Goal: Transaction & Acquisition: Purchase product/service

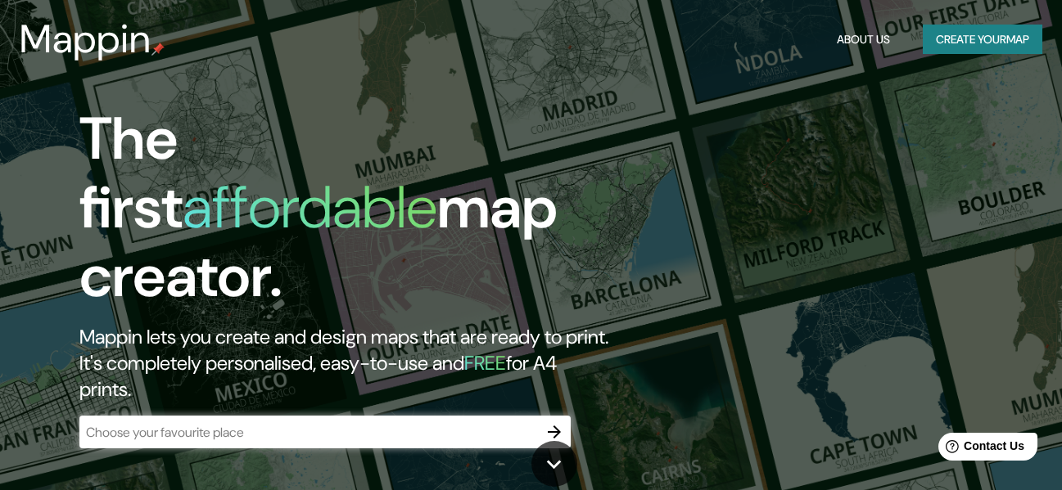
click at [1000, 46] on button "Create your map" at bounding box center [983, 40] width 120 height 30
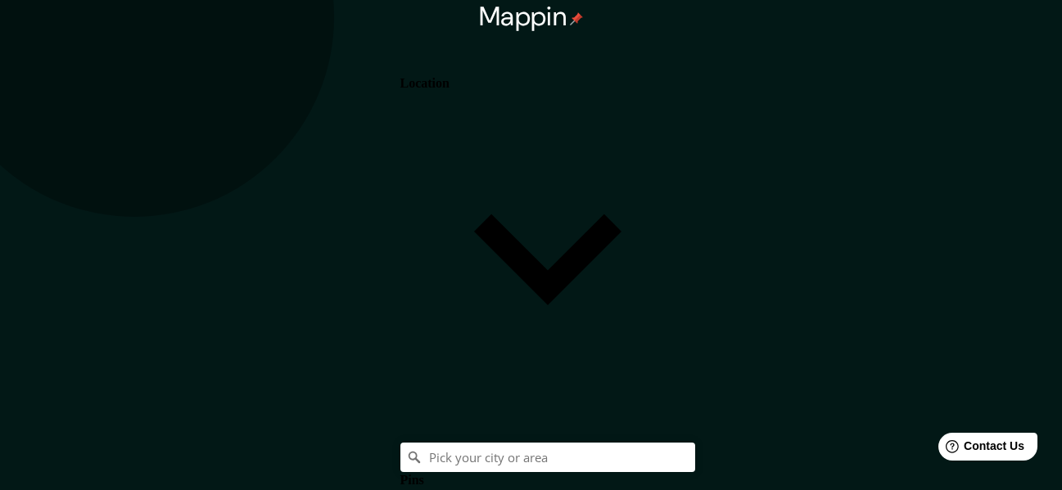
click at [449, 77] on h4 "Location" at bounding box center [424, 83] width 49 height 15
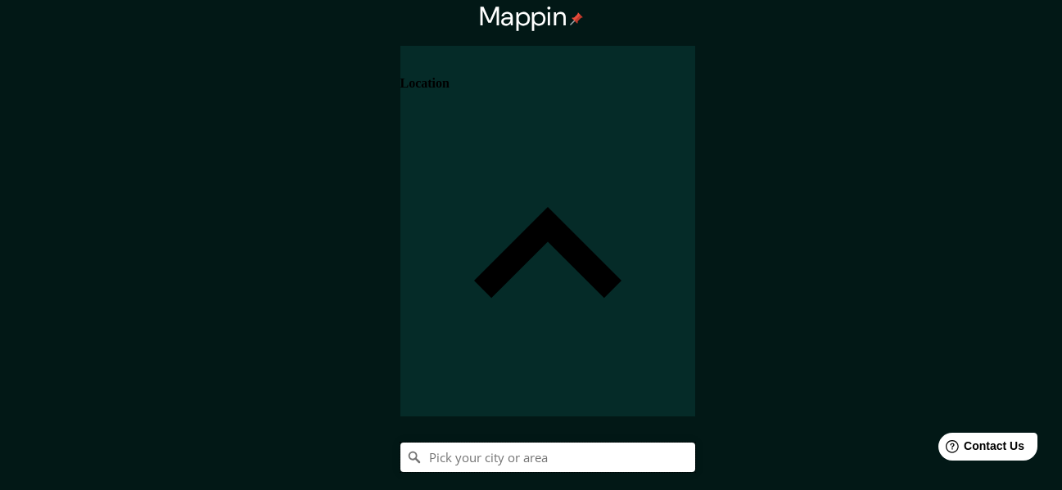
click at [695, 443] on input "Pick your city or area" at bounding box center [547, 457] width 295 height 29
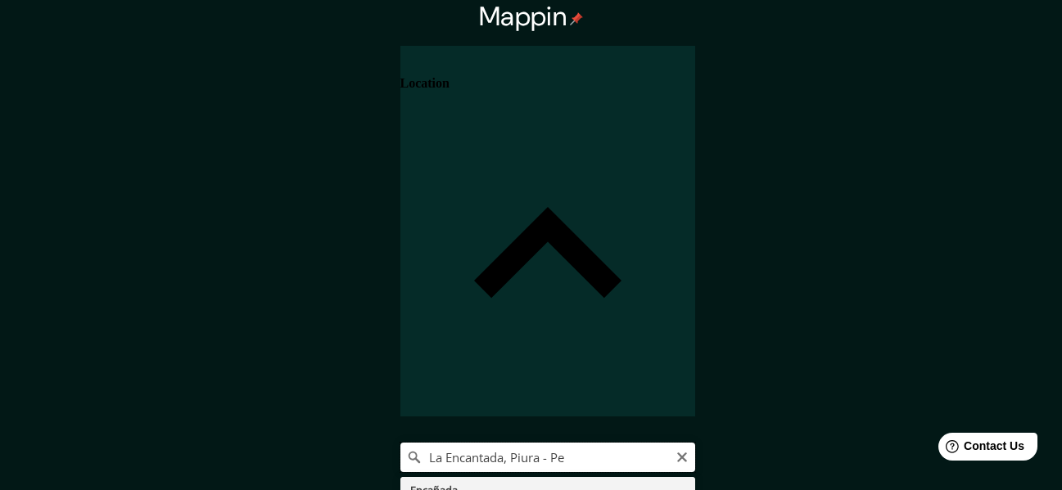
click at [695, 443] on input "La Encantada, Piura - Pe" at bounding box center [547, 457] width 295 height 29
click at [695, 443] on input "La Encantada, Morropon Piura - Pe" at bounding box center [547, 457] width 295 height 29
type input "Morropon, Departamento de Piura, Perú"
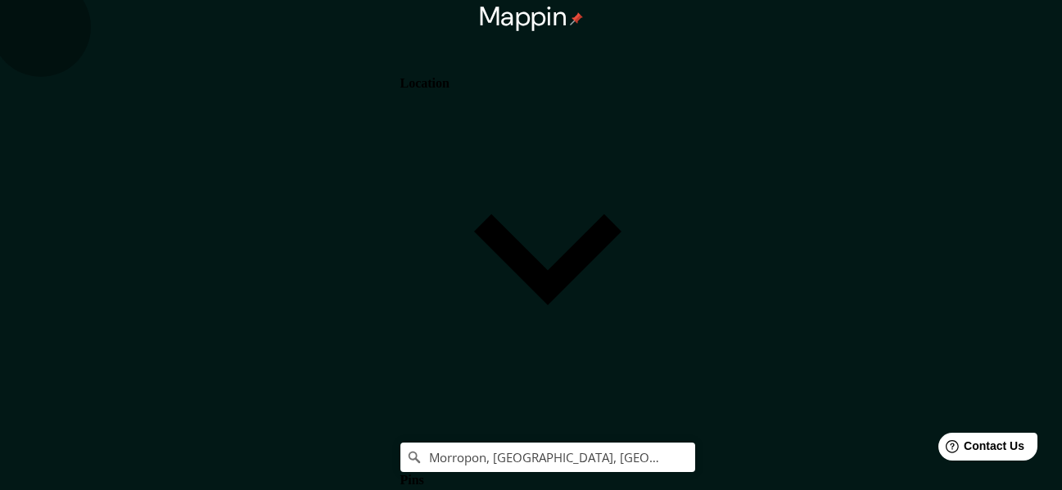
click at [824, 405] on body "Mappin Location Morropon, Departamento de Piura, Perú Pins Style White Black Na…" at bounding box center [531, 245] width 1062 height 490
type input "a4"
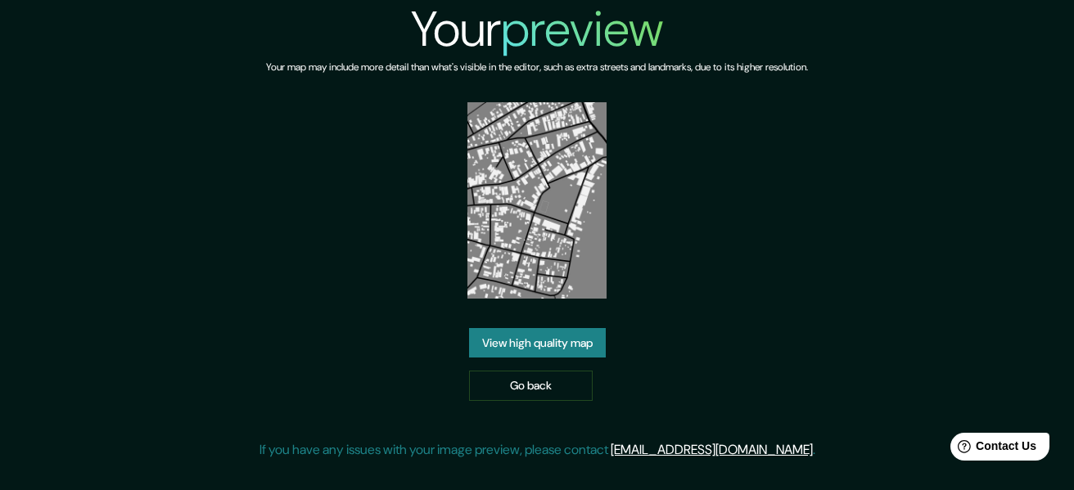
click at [574, 350] on link "View high quality map" at bounding box center [537, 343] width 137 height 30
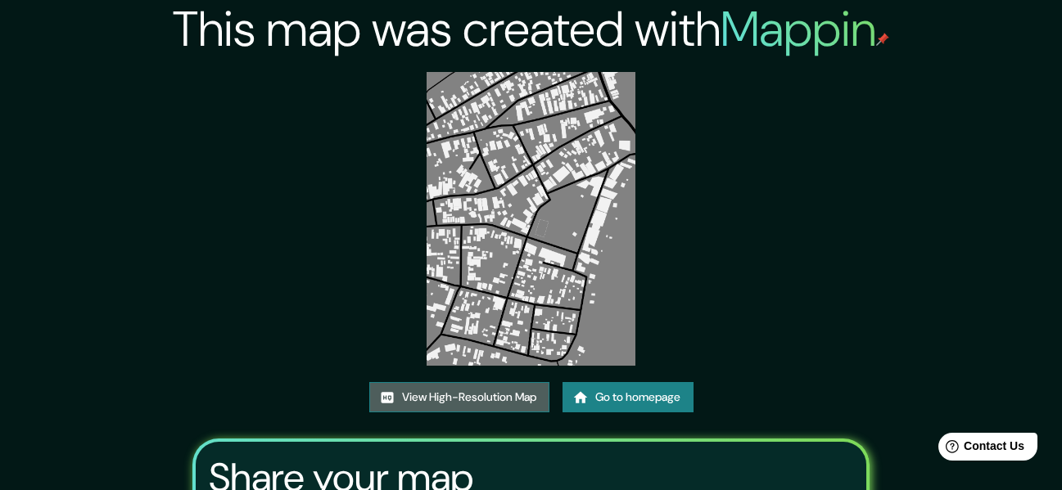
click at [509, 386] on link "View High-Resolution Map" at bounding box center [459, 397] width 180 height 30
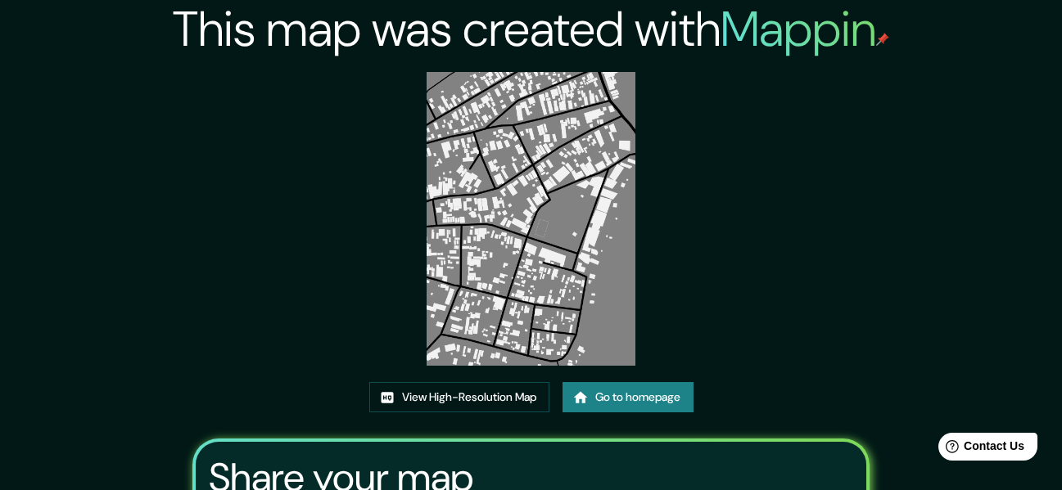
click at [648, 393] on link "Go to homepage" at bounding box center [627, 397] width 131 height 30
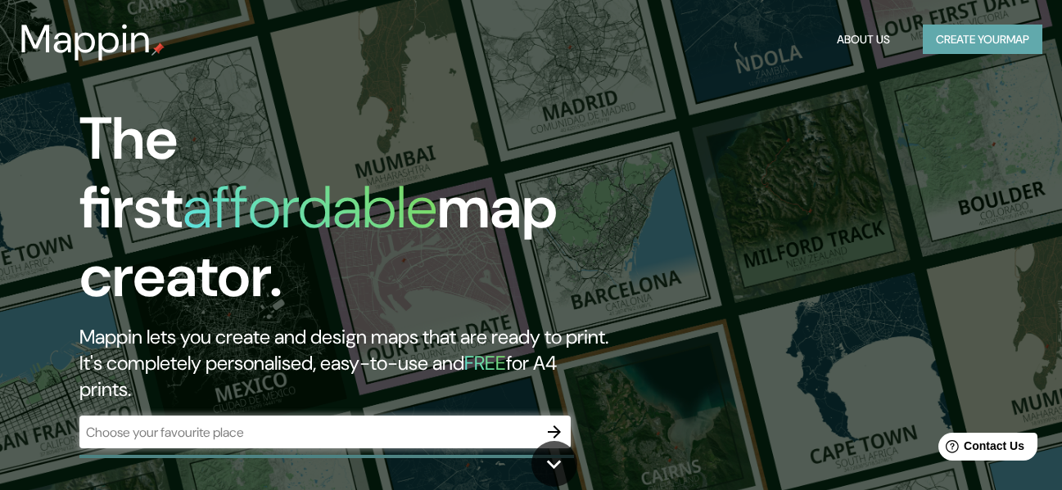
click at [942, 52] on button "Create your map" at bounding box center [983, 40] width 120 height 30
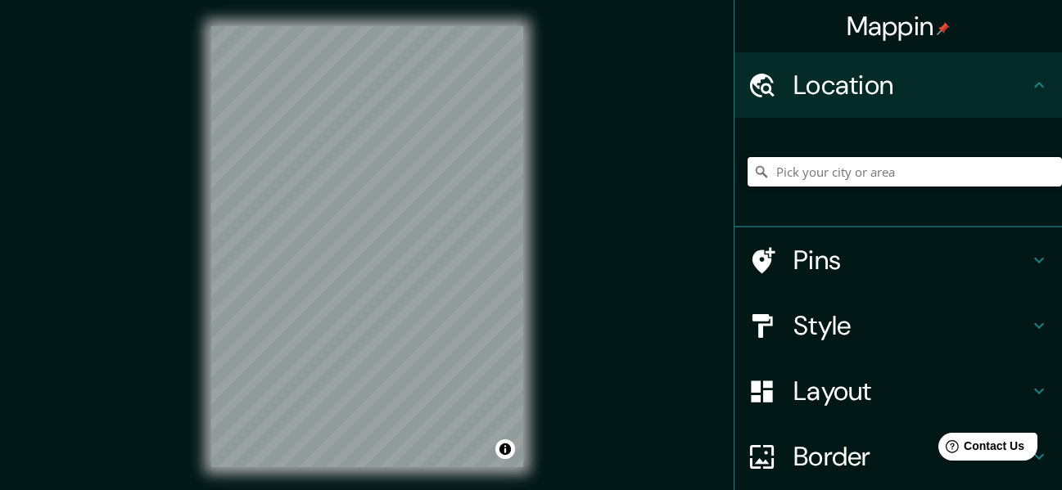
click at [851, 176] on input "Pick your city or area" at bounding box center [904, 171] width 314 height 29
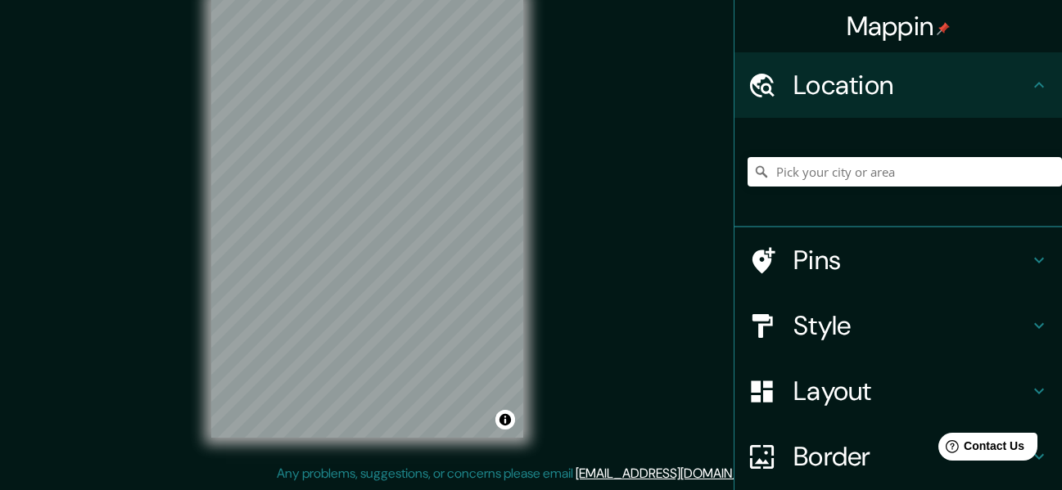
click at [566, 196] on div "Mappin Location Pins Style Layout Border Choose a border. Hint : you can make l…" at bounding box center [531, 231] width 1062 height 520
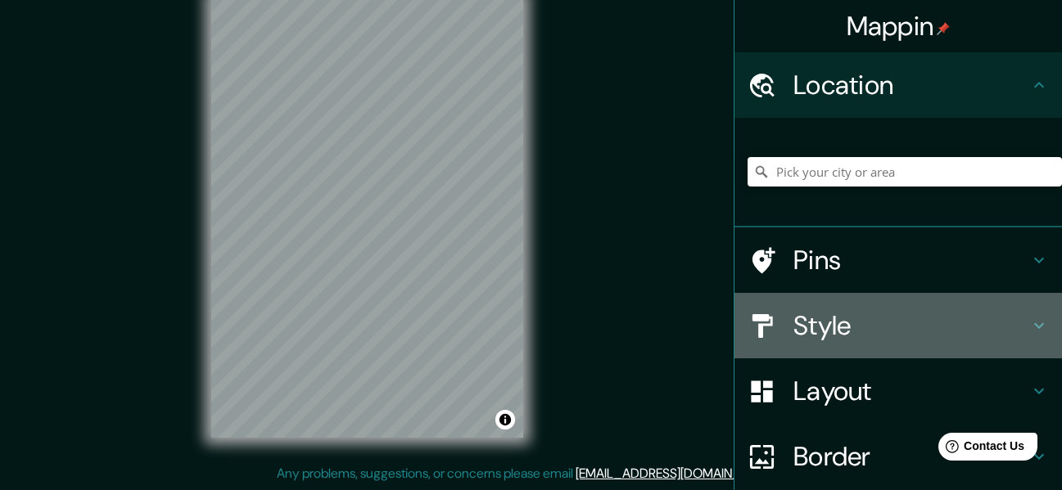
click at [865, 336] on h4 "Style" at bounding box center [911, 325] width 236 height 33
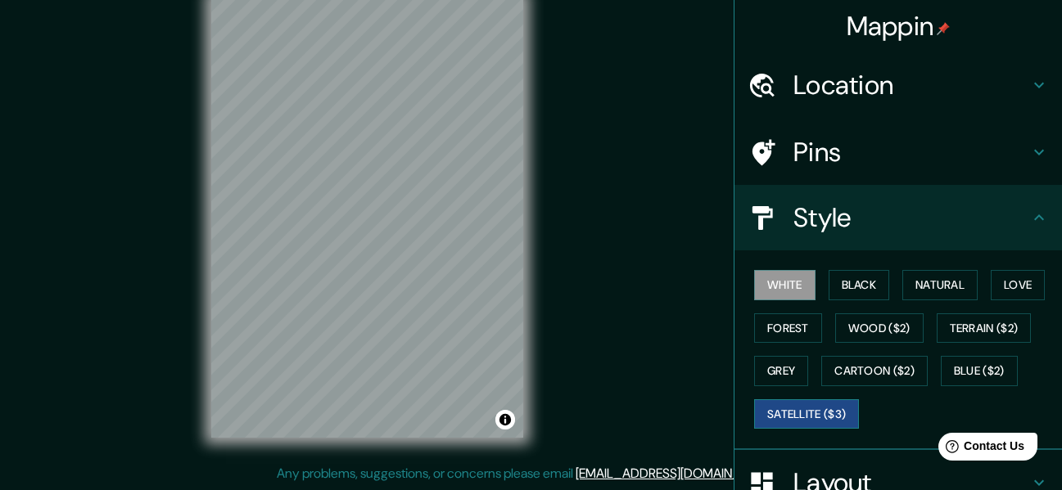
click at [806, 406] on button "Satellite ($3)" at bounding box center [806, 415] width 105 height 30
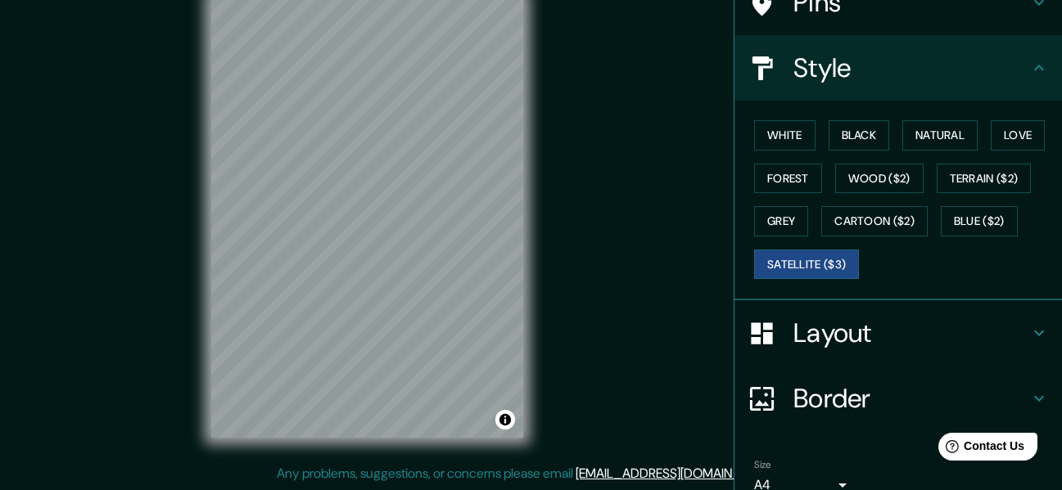
scroll to position [228, 0]
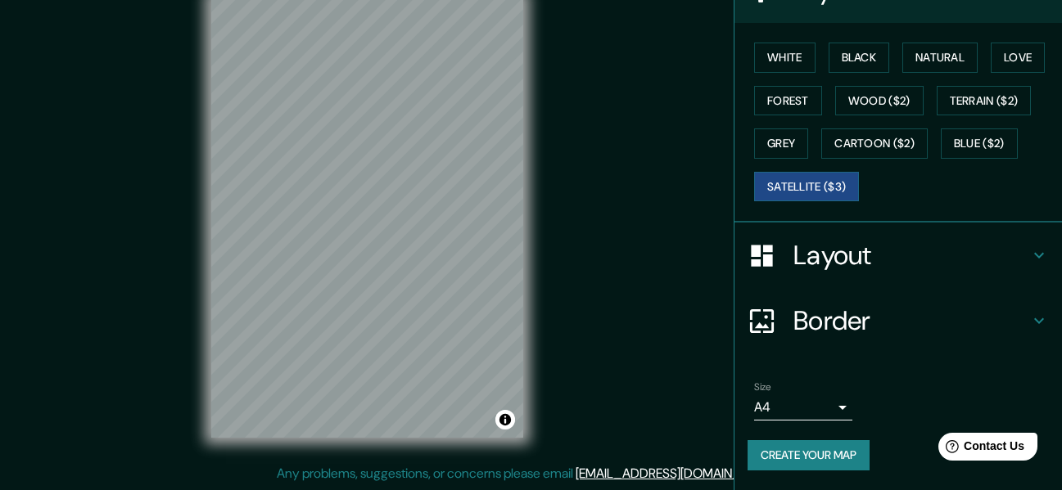
click at [810, 407] on body "Mappin Location Pins Style White Black Natural Love Forest Wood ($2) Terrain ($…" at bounding box center [531, 216] width 1062 height 490
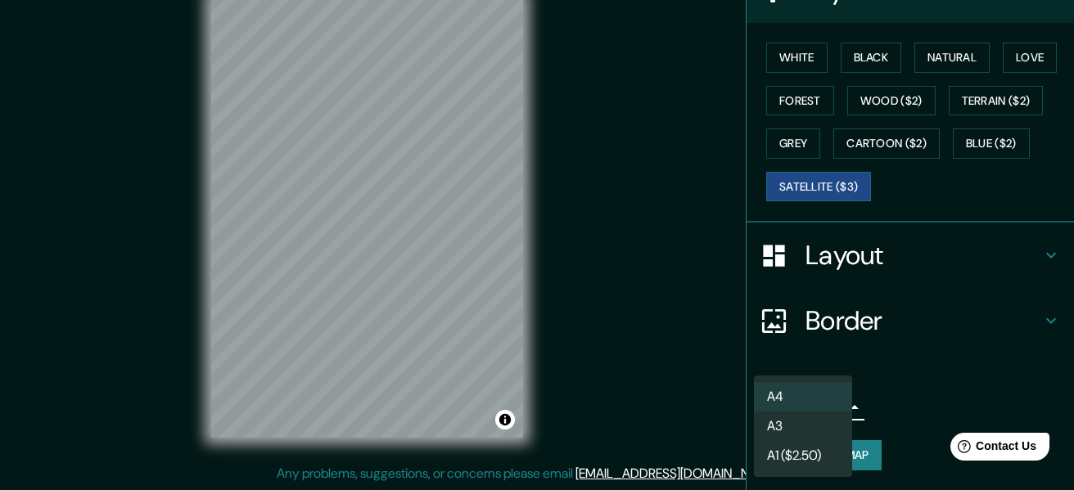
click at [806, 438] on li "A3" at bounding box center [803, 426] width 98 height 29
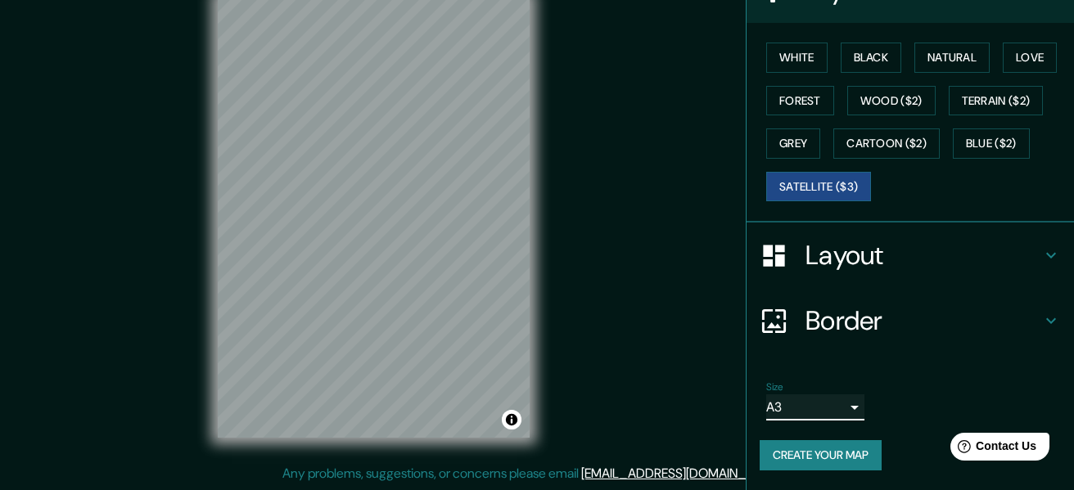
type input "a4"
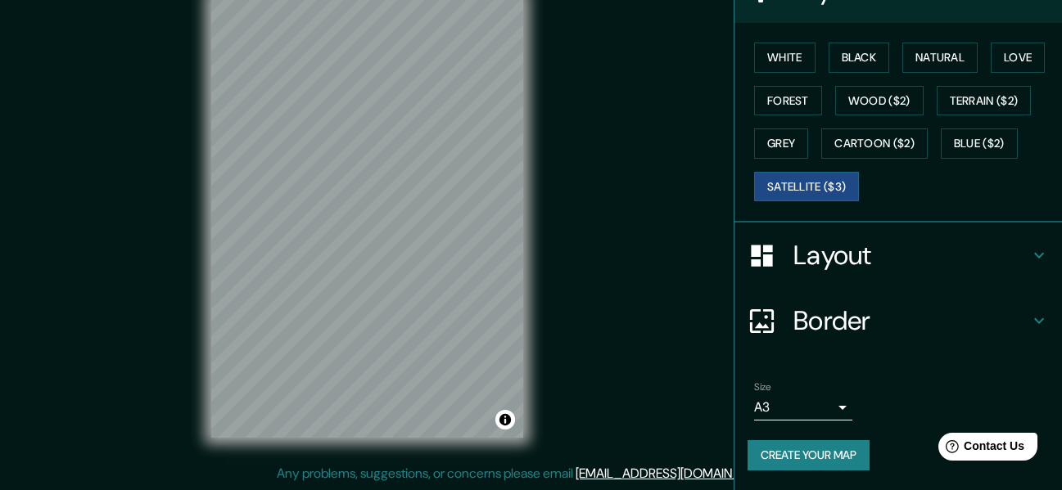
click at [844, 458] on button "Create your map" at bounding box center [808, 455] width 122 height 30
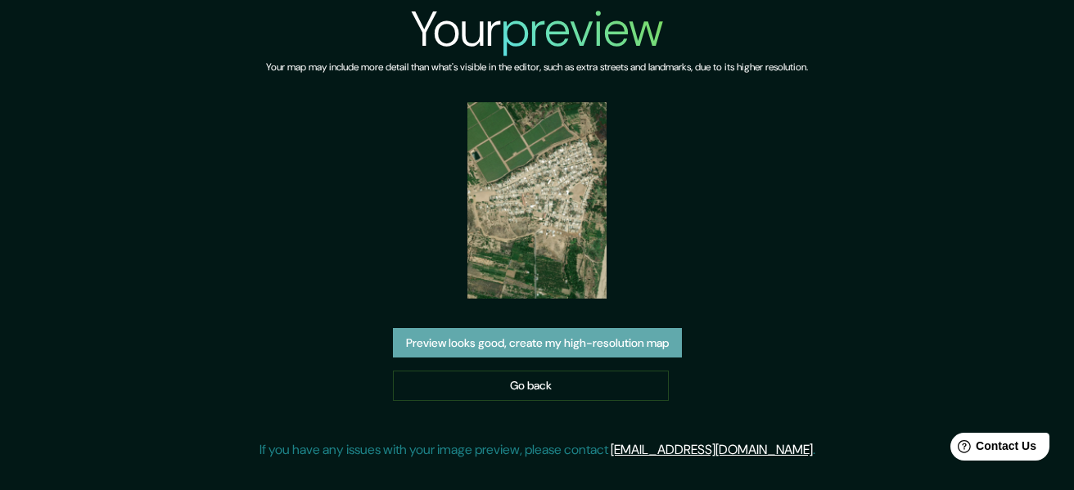
click at [676, 333] on button "Preview looks good, create my high-resolution map" at bounding box center [537, 343] width 289 height 30
